Goal: Task Accomplishment & Management: Manage account settings

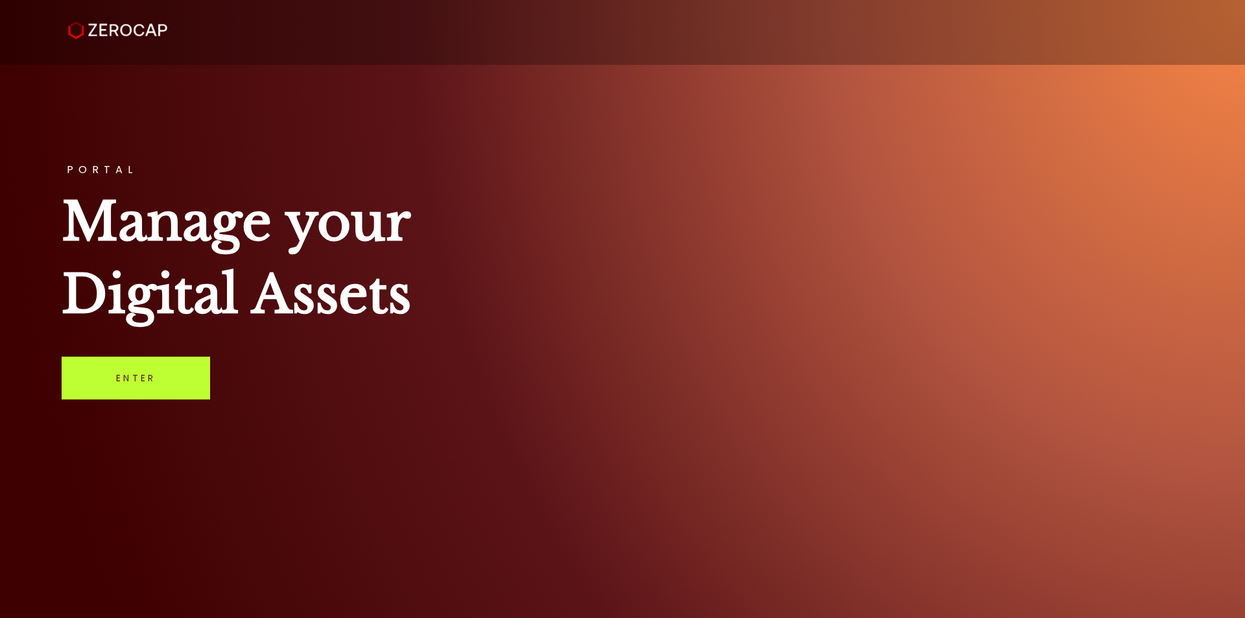
click at [165, 390] on link "Enter" at bounding box center [136, 378] width 148 height 43
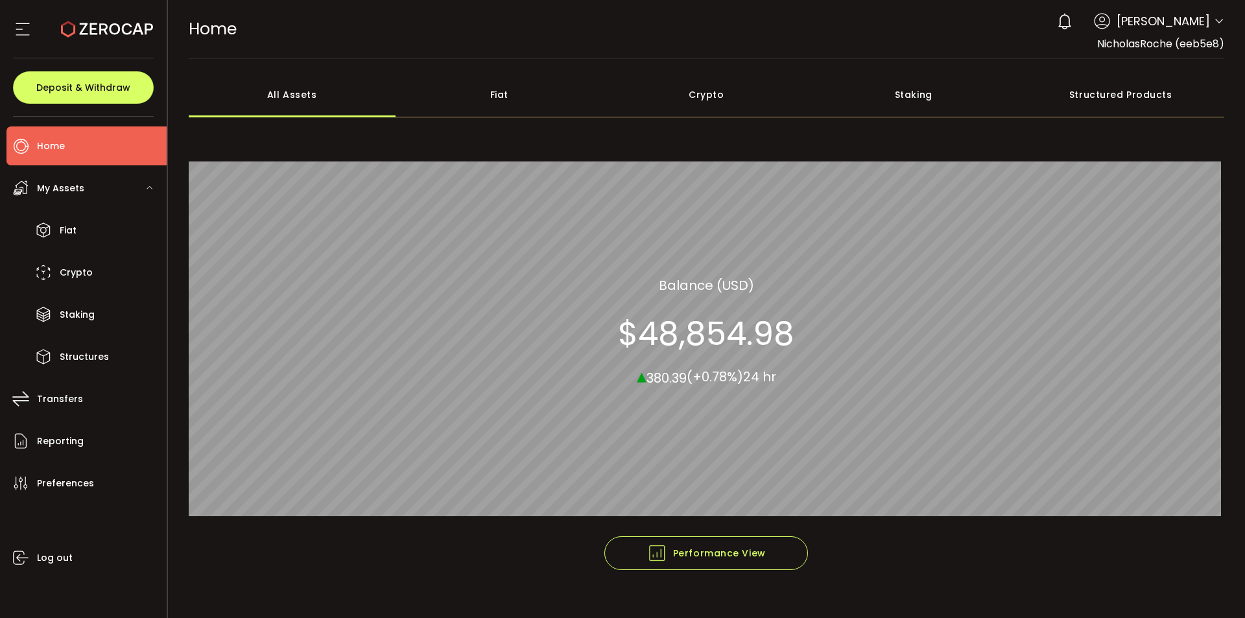
scroll to position [21, 0]
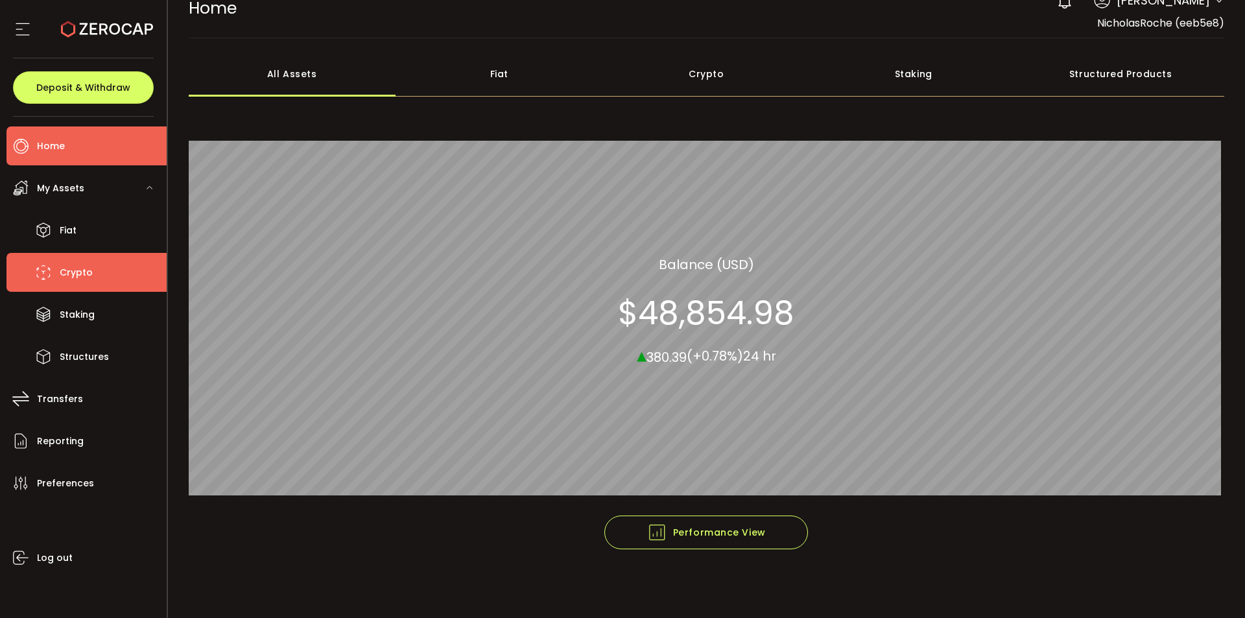
click at [91, 278] on li "Crypto" at bounding box center [86, 272] width 160 height 39
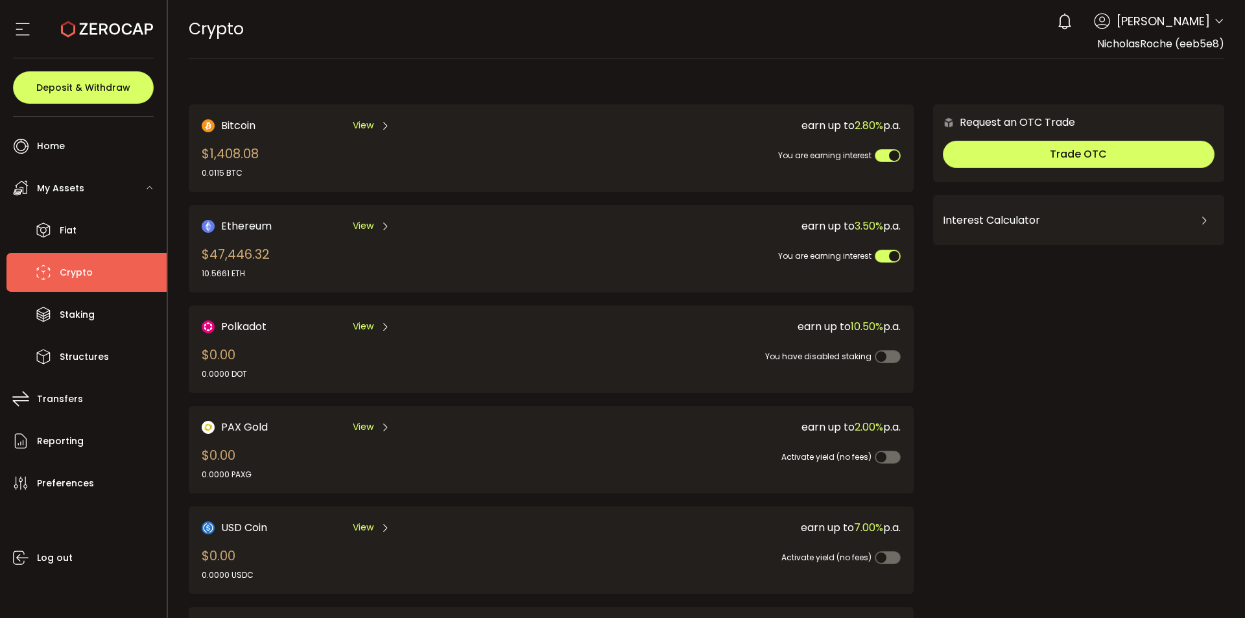
click at [250, 222] on span "Ethereum" at bounding box center [246, 226] width 51 height 16
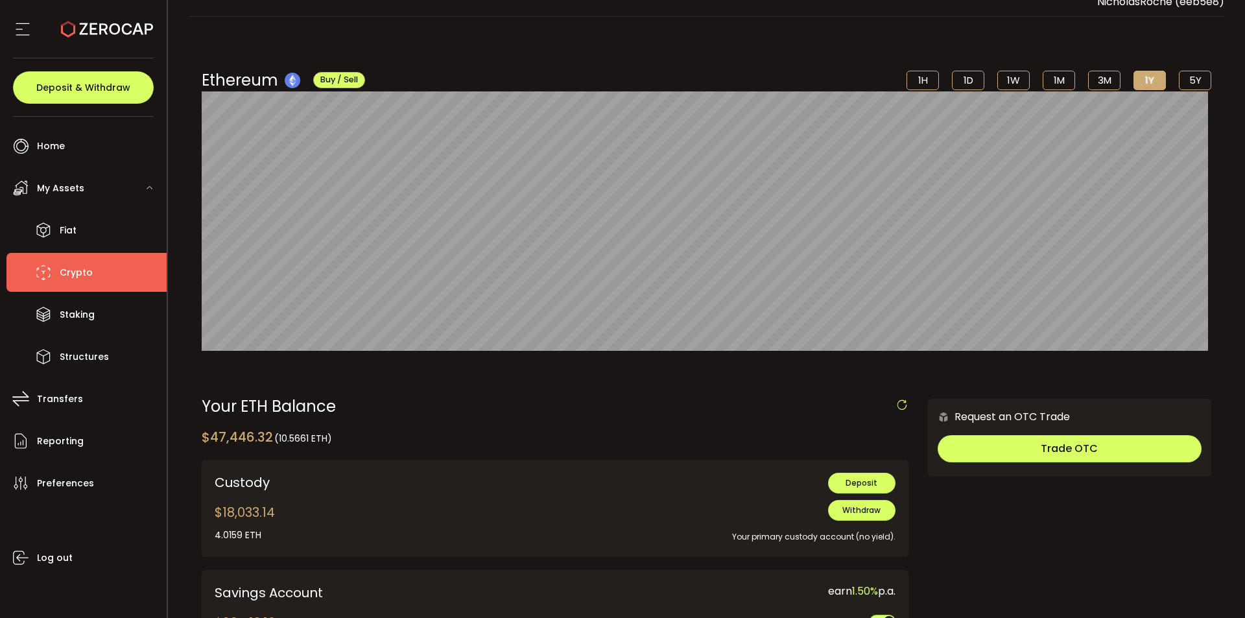
scroll to position [81, 0]
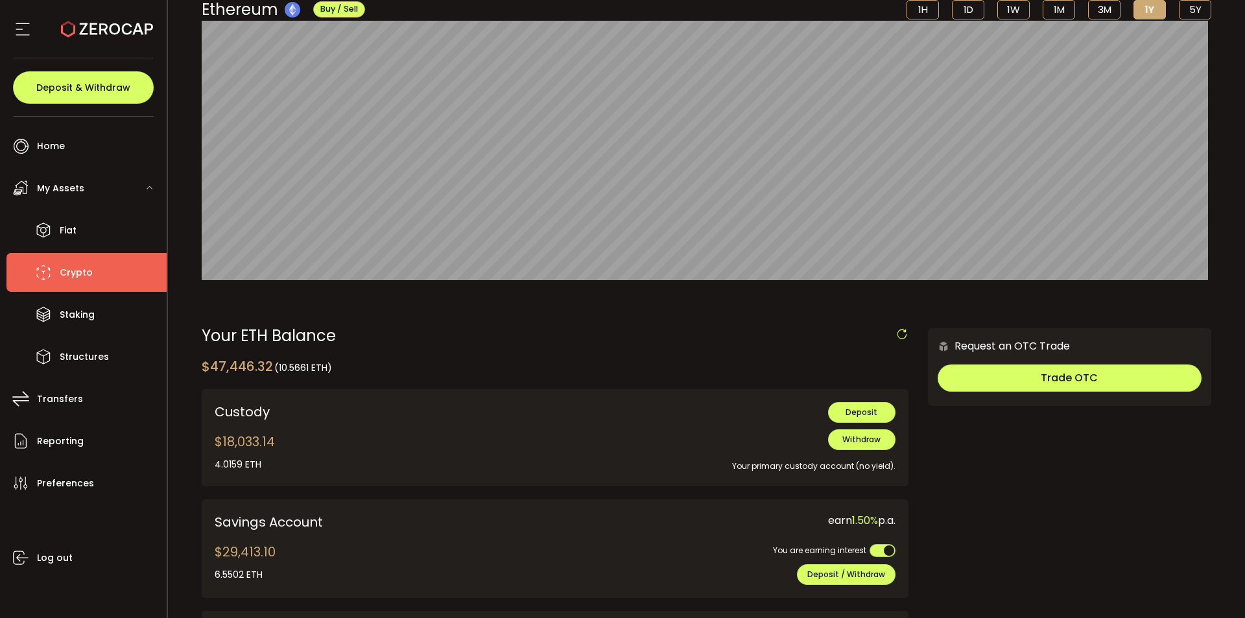
scroll to position [146, 0]
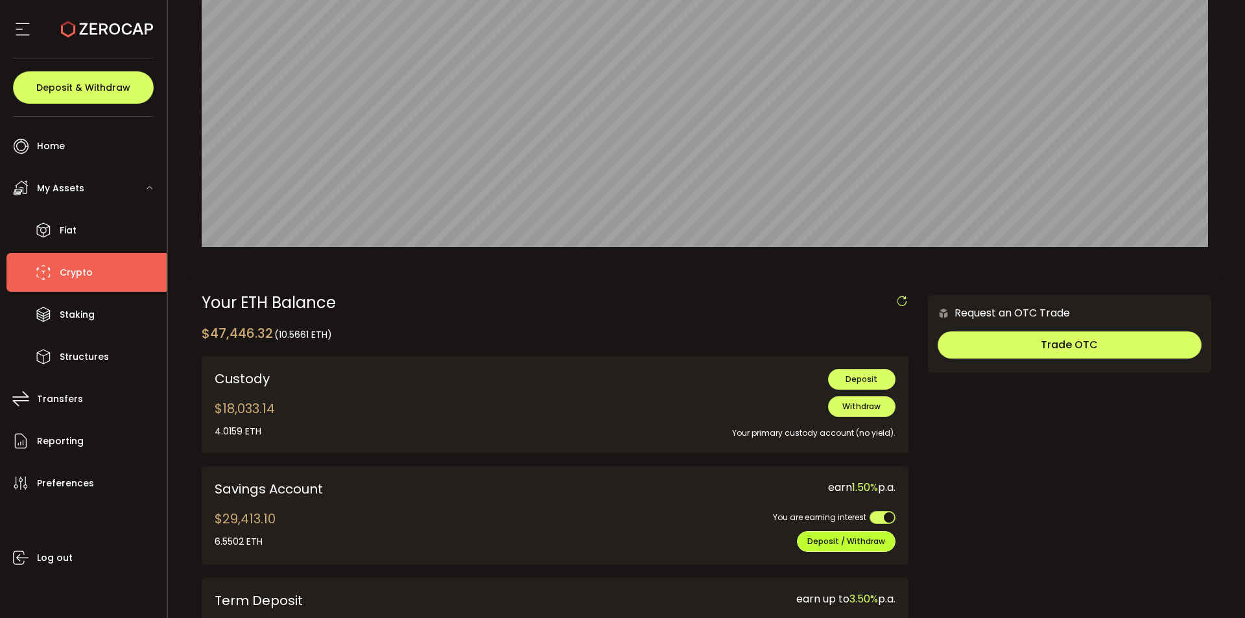
click at [836, 536] on span "Deposit / Withdraw" at bounding box center [846, 541] width 78 height 11
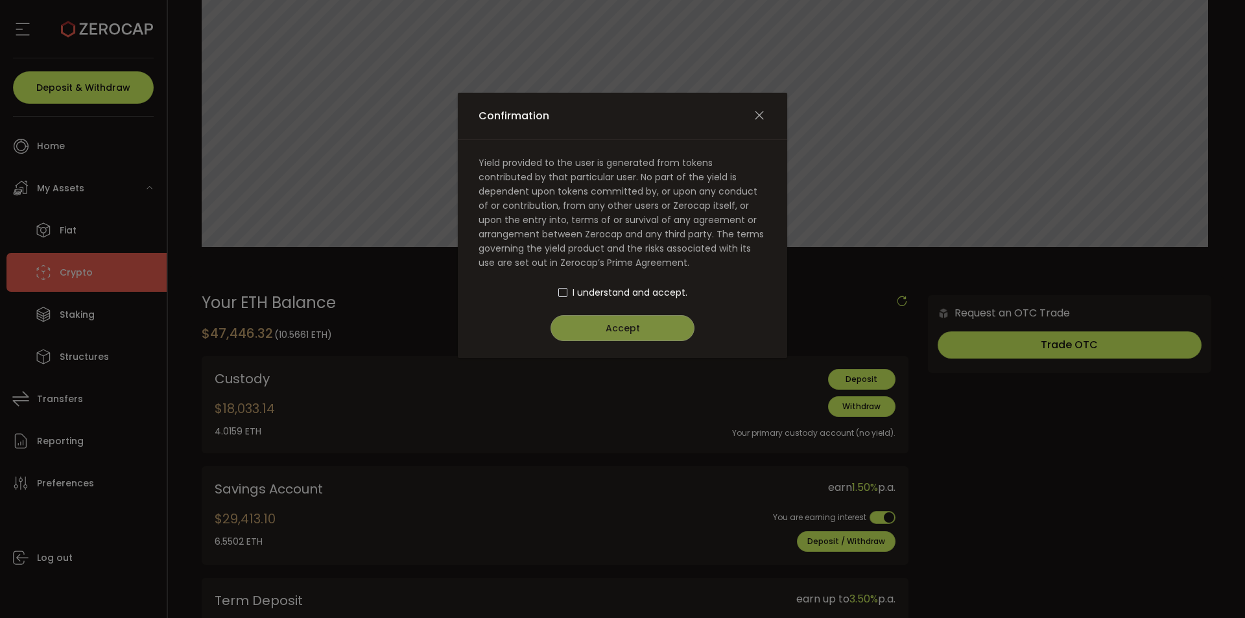
click at [589, 296] on span "I understand and accept." at bounding box center [630, 292] width 115 height 14
click at [552, 289] on div "I understand and accept." at bounding box center [623, 292] width 288 height 14
click at [560, 289] on span "Confirmation" at bounding box center [562, 292] width 9 height 9
click at [587, 327] on button "Accept" at bounding box center [623, 328] width 144 height 26
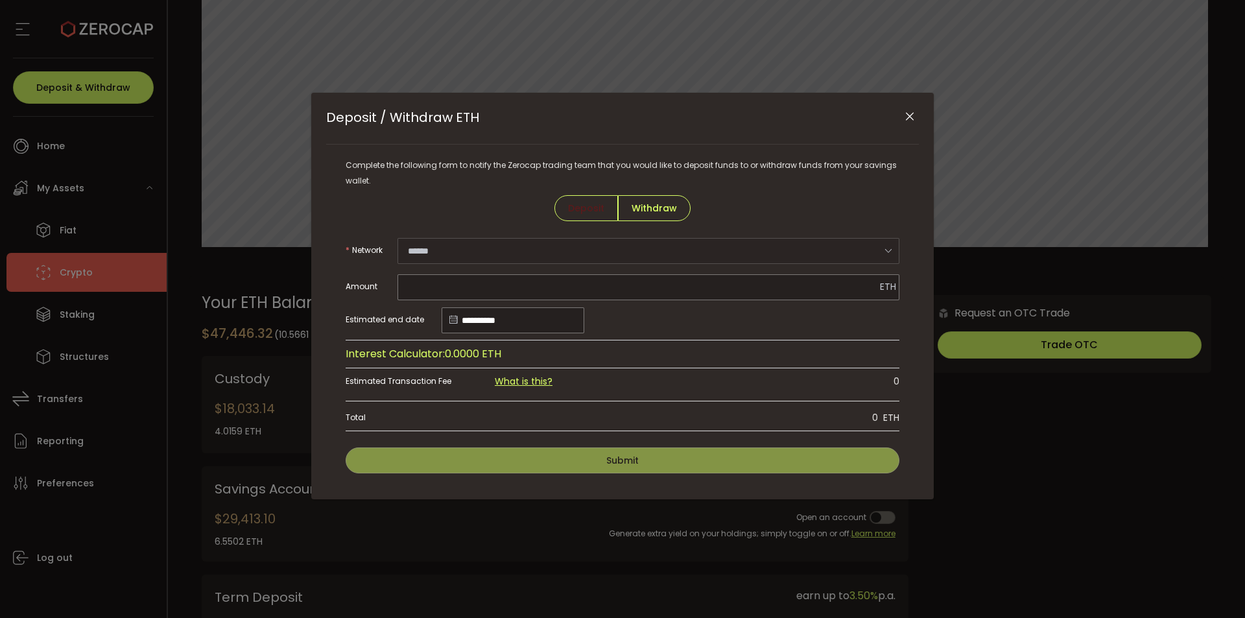
click at [925, 113] on div "**********" at bounding box center [622, 296] width 622 height 407
click at [914, 115] on icon "Close" at bounding box center [909, 116] width 13 height 13
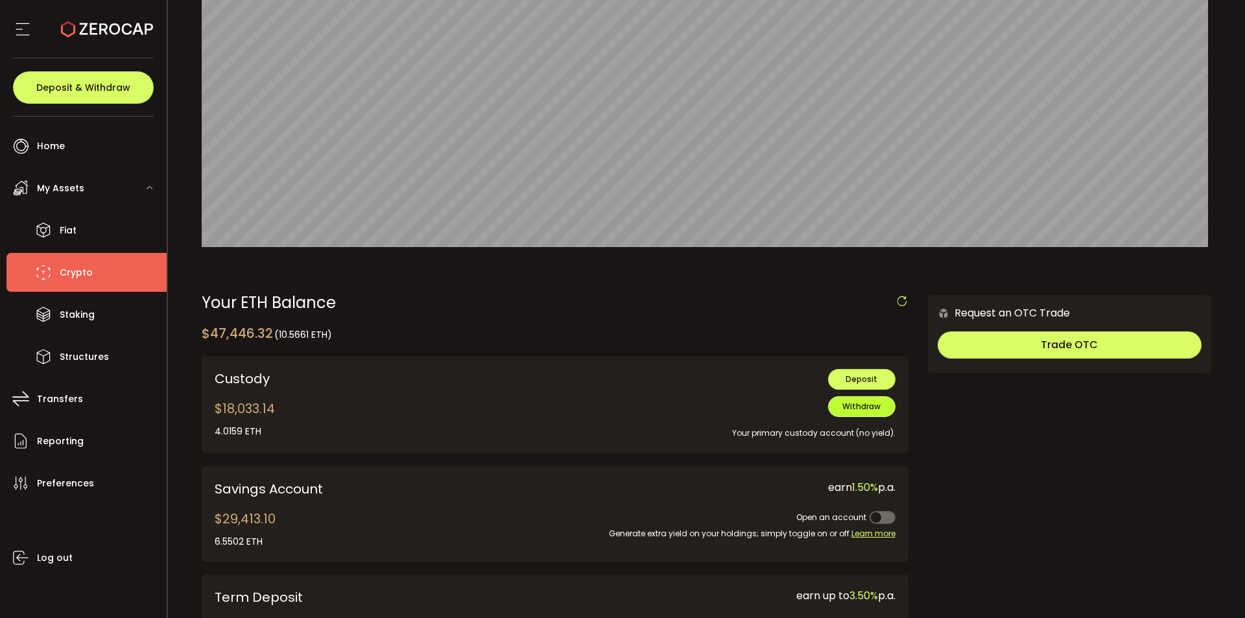
click at [866, 407] on span "Withdraw" at bounding box center [861, 406] width 38 height 11
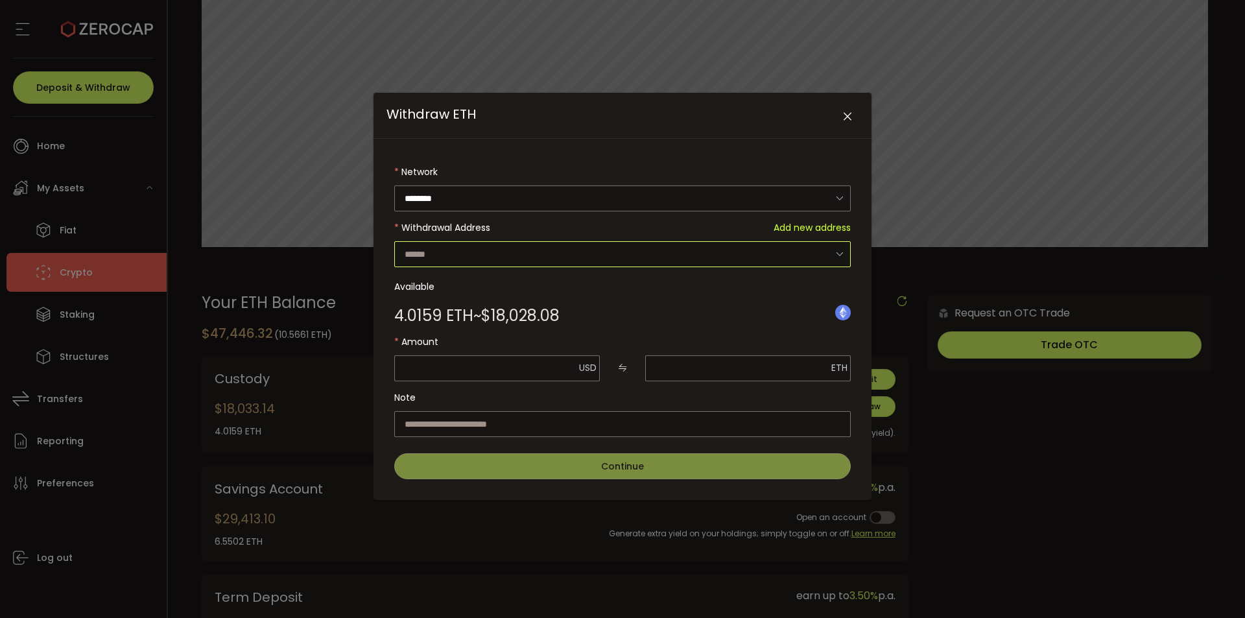
click at [486, 255] on input "Withdraw ETH" at bounding box center [622, 254] width 456 height 26
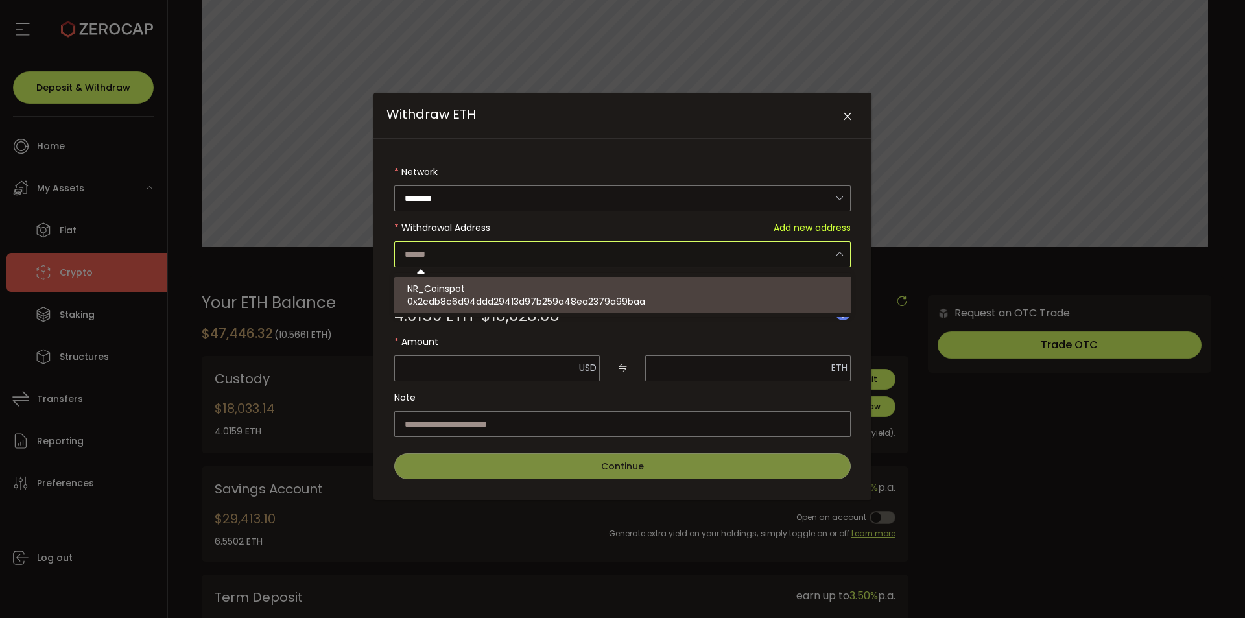
click at [493, 290] on div "NR_Coinspot 0x2cdb8c6d94ddd29413d97b259a48ea2379a99baa" at bounding box center [627, 295] width 440 height 36
type input "**********"
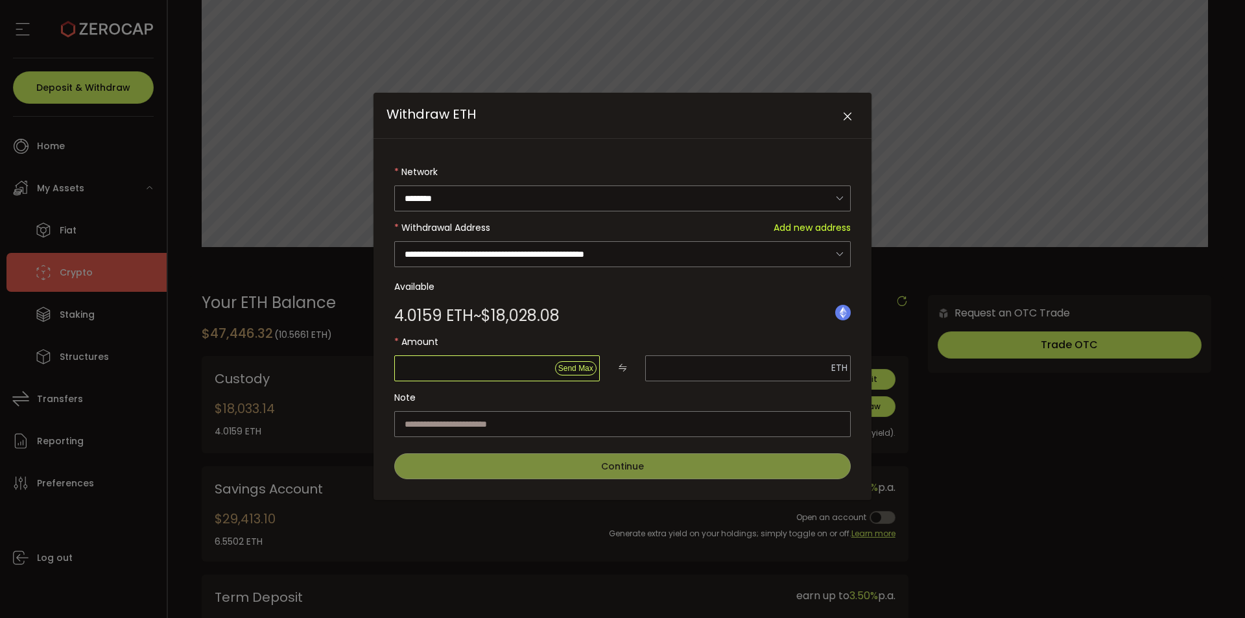
click at [532, 373] on input "Withdraw ETH" at bounding box center [497, 368] width 206 height 26
click at [755, 366] on input "Withdraw ETH" at bounding box center [748, 368] width 206 height 26
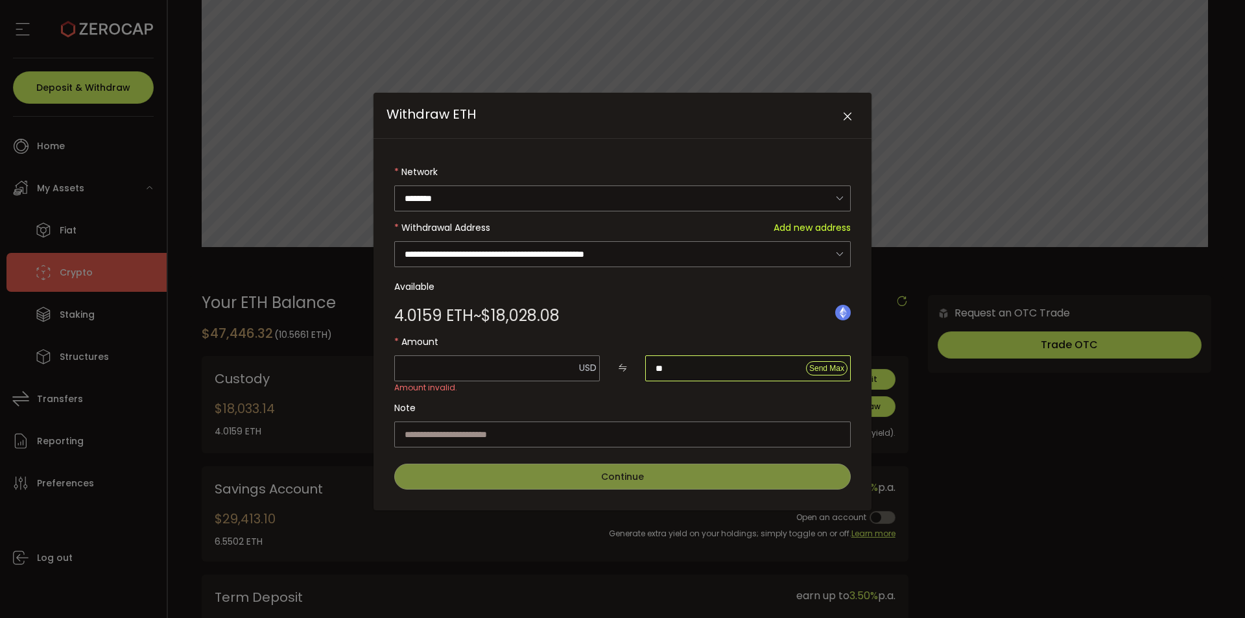
type input "***"
type input "*****"
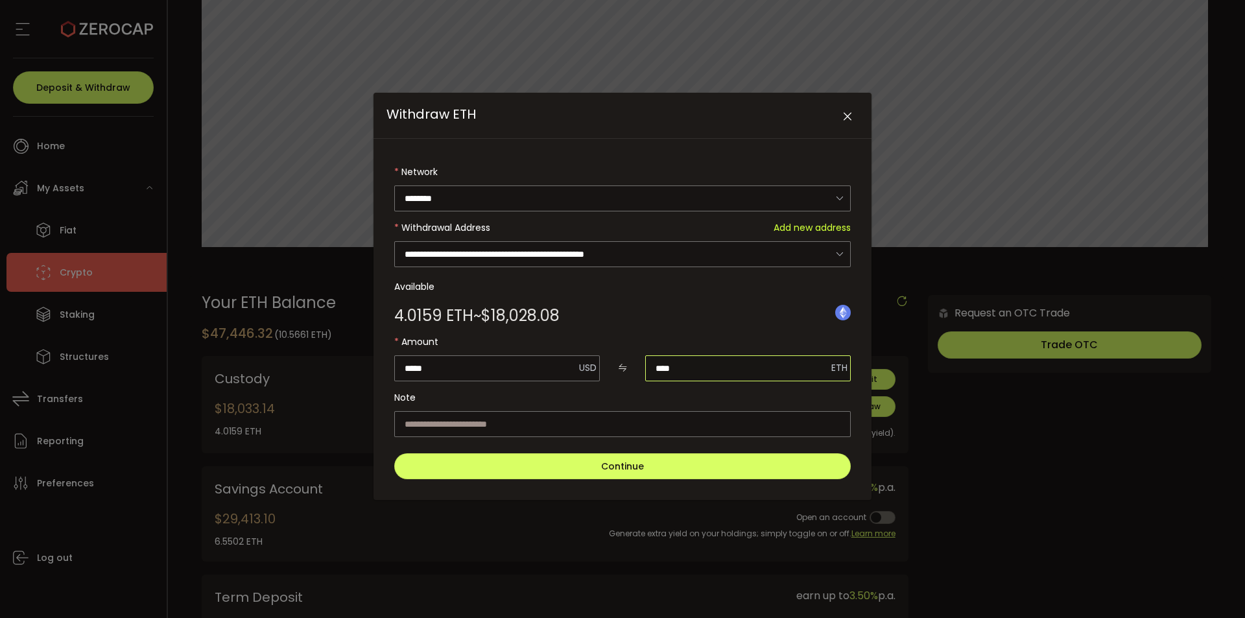
type input "****"
click at [639, 394] on label "Note" at bounding box center [622, 398] width 456 height 26
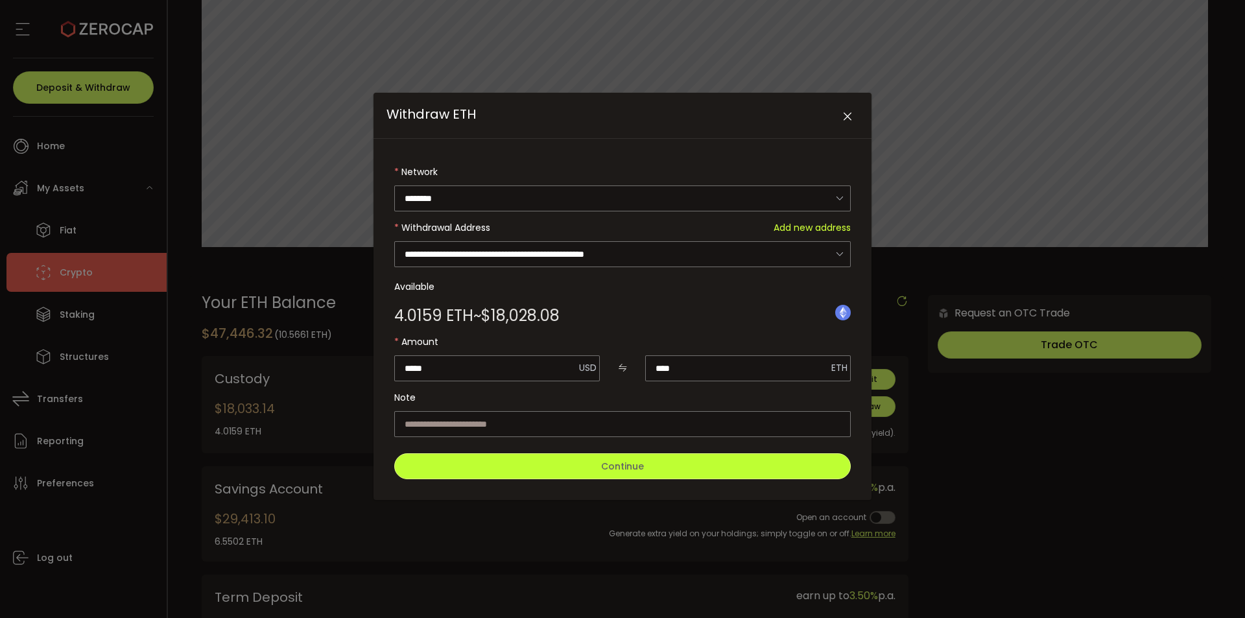
click at [609, 469] on span "Continue" at bounding box center [622, 466] width 43 height 13
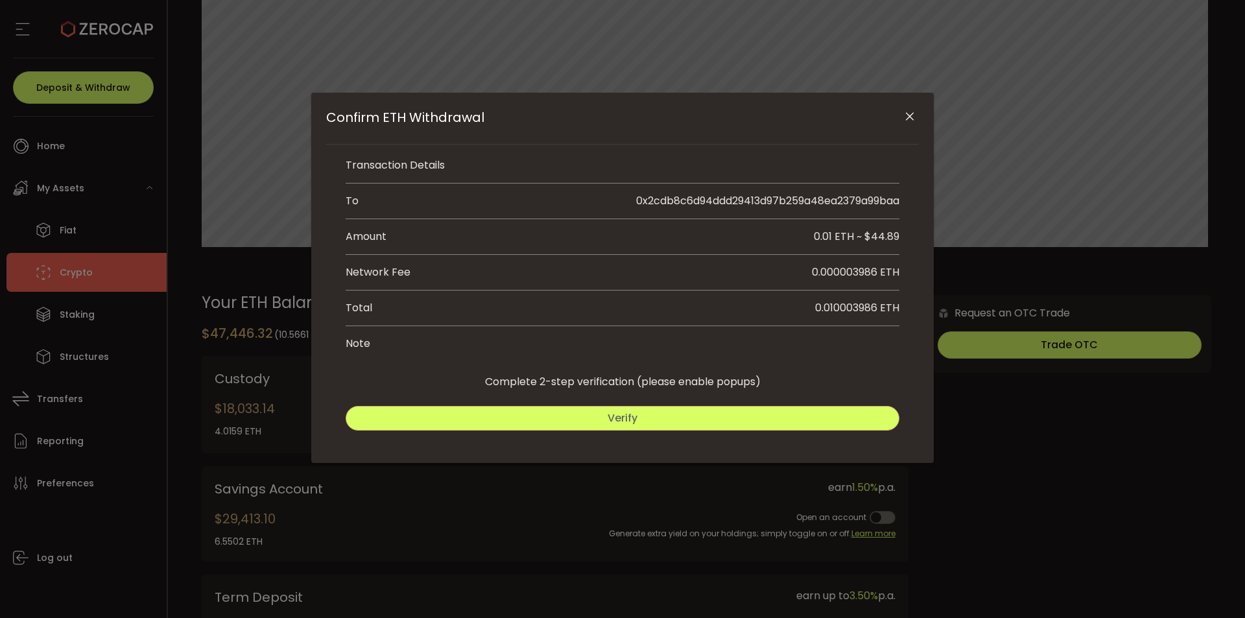
click at [633, 413] on span "Verify" at bounding box center [623, 417] width 30 height 15
click at [702, 420] on button "Submit" at bounding box center [763, 418] width 274 height 25
